Goal: Task Accomplishment & Management: Use online tool/utility

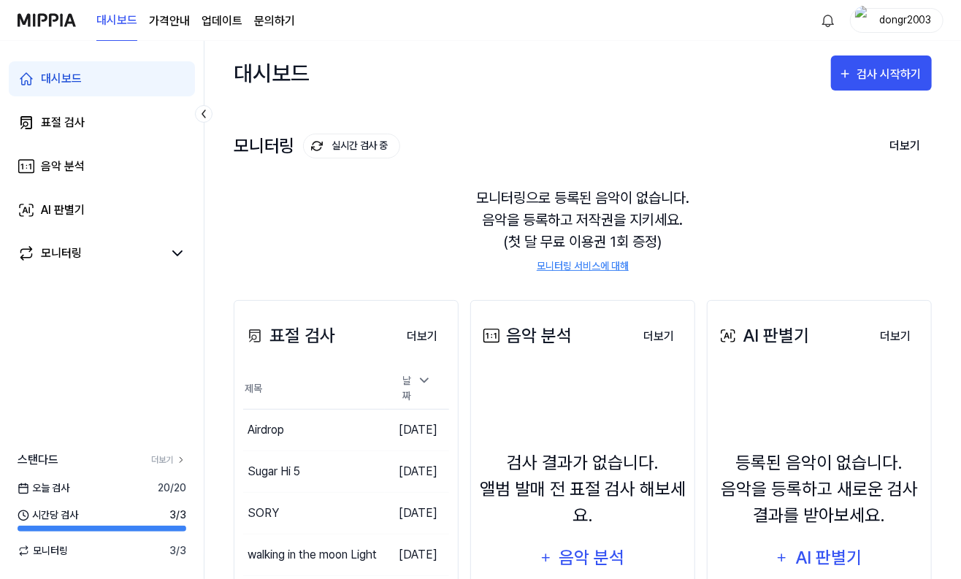
click at [266, 21] on link "문의하기" at bounding box center [274, 21] width 41 height 18
